Goal: Information Seeking & Learning: Check status

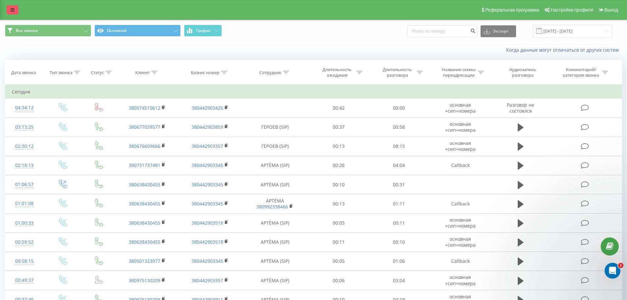
click at [7, 9] on link at bounding box center [13, 9] width 12 height 9
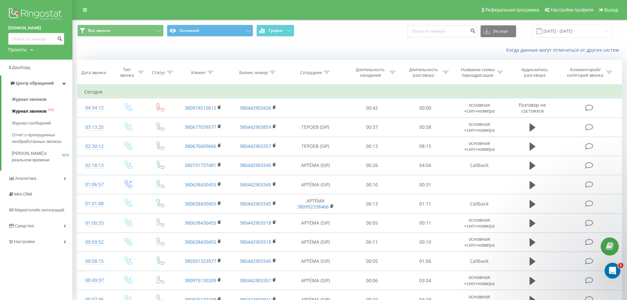
click at [28, 109] on span "Журнал звонков" at bounding box center [29, 111] width 35 height 7
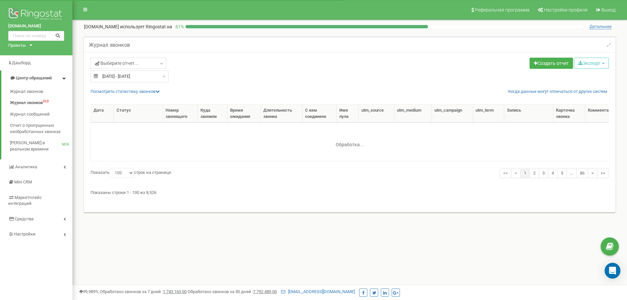
select select "100"
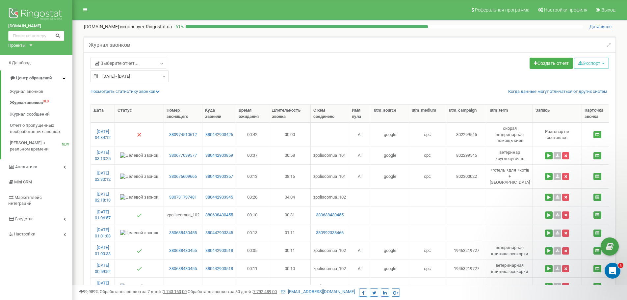
type input "[DATE]"
click at [119, 74] on input "[DATE] - [DATE]" at bounding box center [129, 76] width 78 height 12
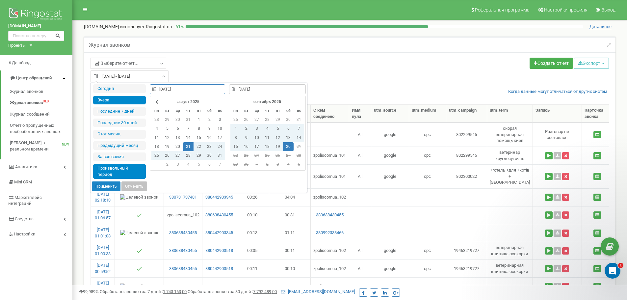
type input "[DATE]"
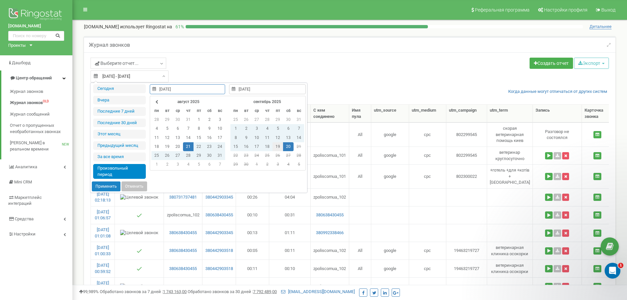
click at [280, 147] on td "19" at bounding box center [277, 146] width 11 height 9
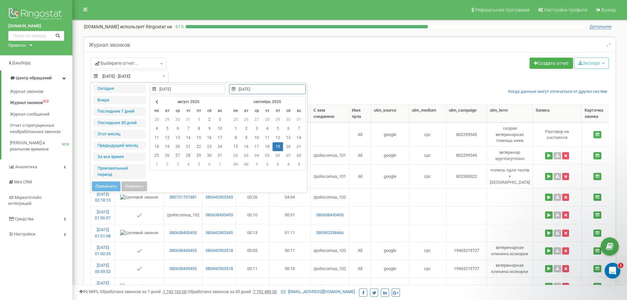
click at [280, 147] on td "19" at bounding box center [277, 146] width 11 height 9
type input "[DATE]"
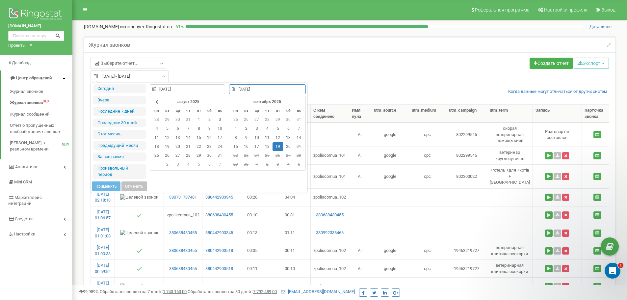
type input "[DATE]"
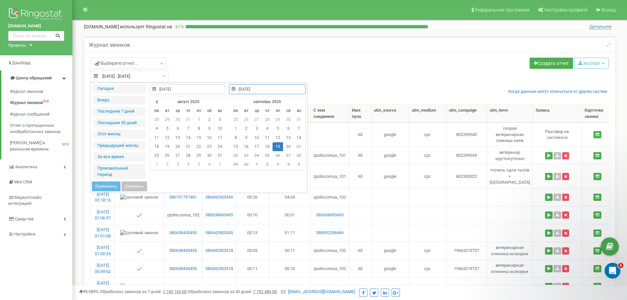
type input "[DATE]"
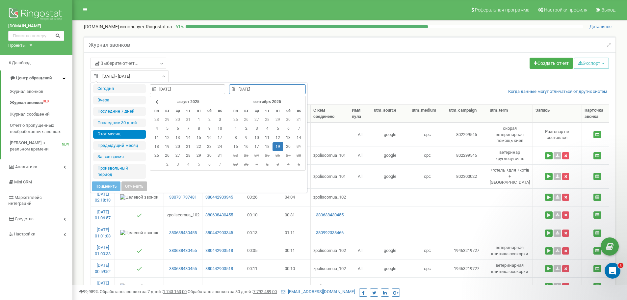
type input "[DATE]"
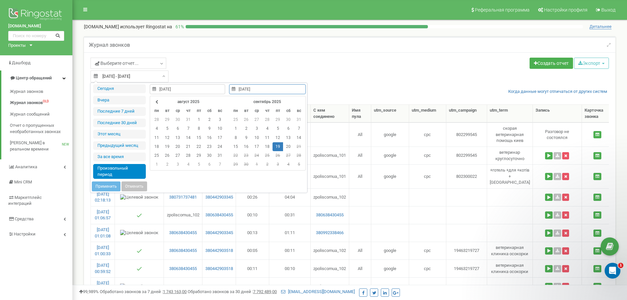
type input "[DATE]"
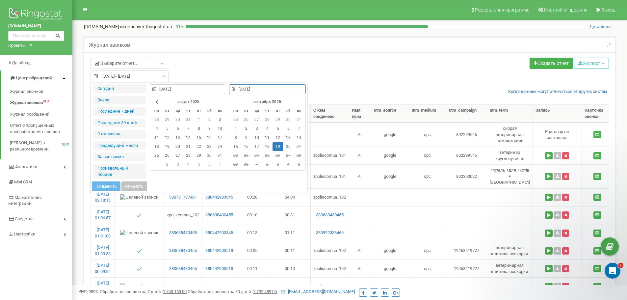
type input "[DATE]"
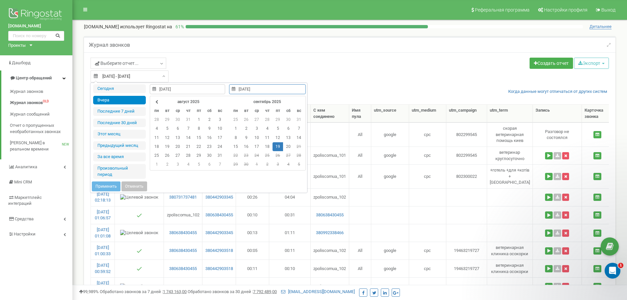
type input "[DATE]"
click at [111, 104] on li "Вчера" at bounding box center [119, 100] width 53 height 9
type input "[DATE] - [DATE]"
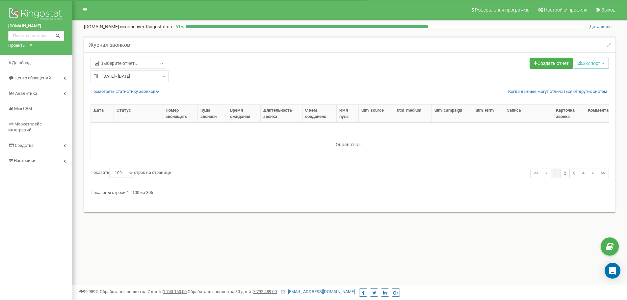
select select "100"
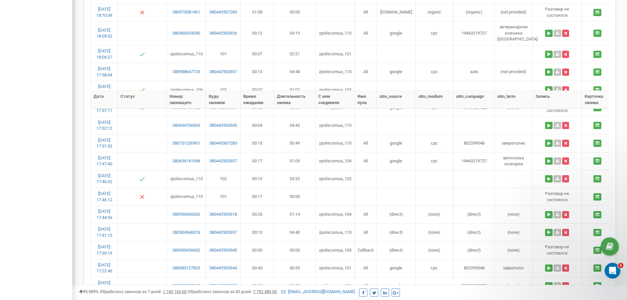
scroll to position [1688, 0]
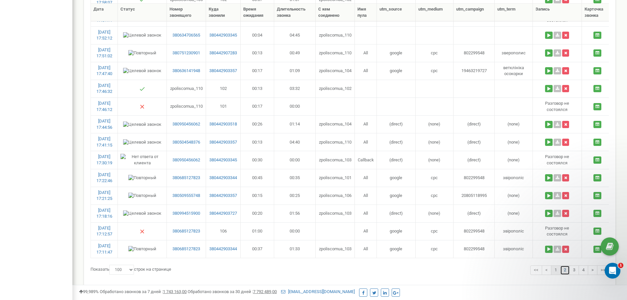
click at [564, 265] on link "2" at bounding box center [565, 270] width 10 height 10
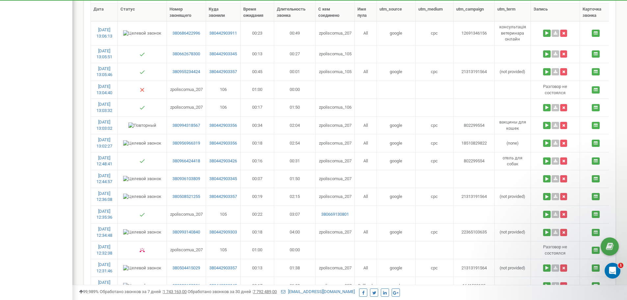
click at [567, 241] on td "Разговор не состоялся" at bounding box center [555, 250] width 49 height 18
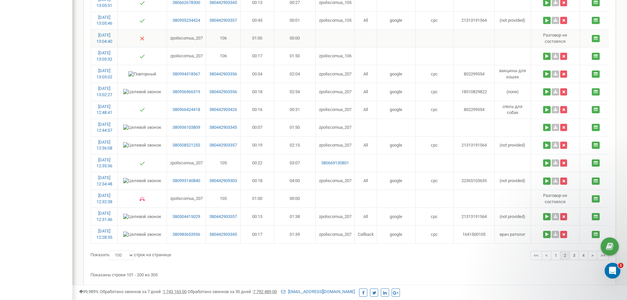
scroll to position [1743, 0]
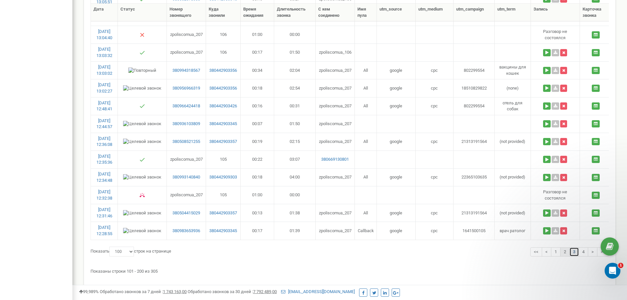
click at [575, 247] on link "3" at bounding box center [574, 252] width 10 height 10
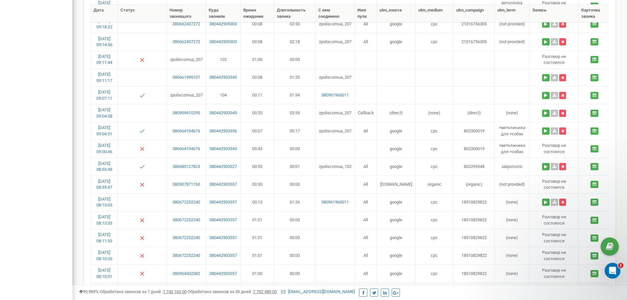
scroll to position [1365, 0]
